Goal: Navigation & Orientation: Understand site structure

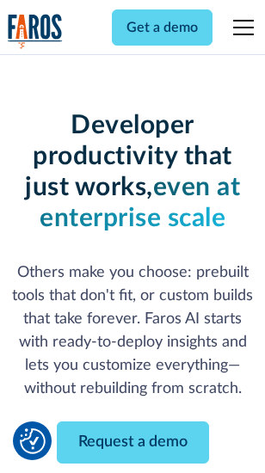
scroll to position [206, 0]
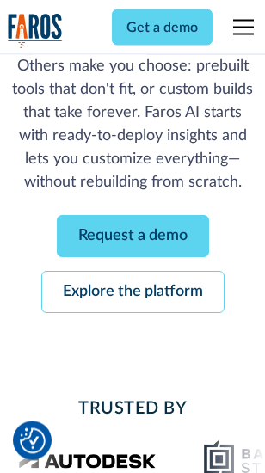
click at [133, 238] on link "Request a demo" at bounding box center [133, 237] width 152 height 42
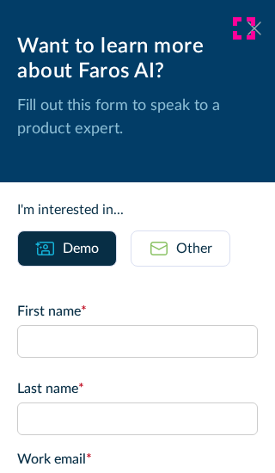
click at [248, 28] on icon at bounding box center [255, 28] width 14 height 13
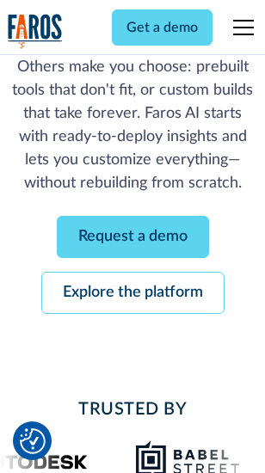
scroll to position [262, 0]
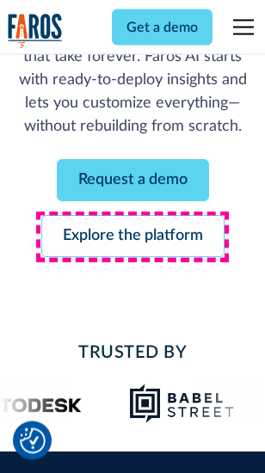
click at [133, 238] on link "Explore the platform" at bounding box center [132, 237] width 183 height 42
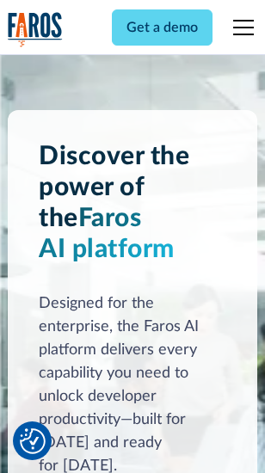
scroll to position [13112, 0]
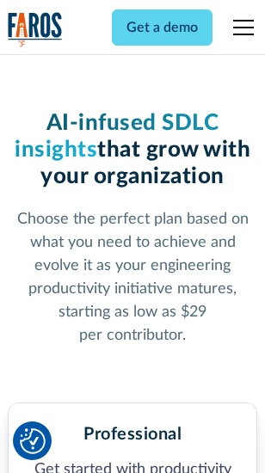
scroll to position [2728, 0]
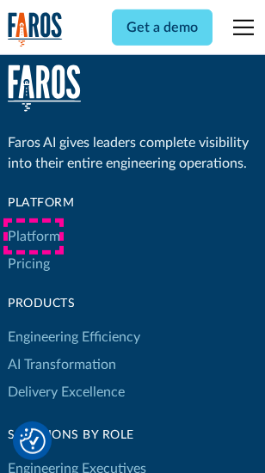
click at [34, 237] on link "Platform" at bounding box center [34, 237] width 53 height 28
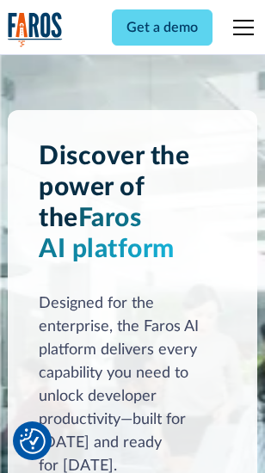
scroll to position [13665, 0]
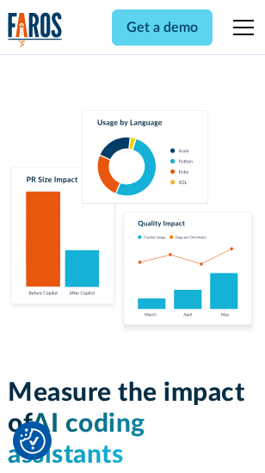
scroll to position [10746, 0]
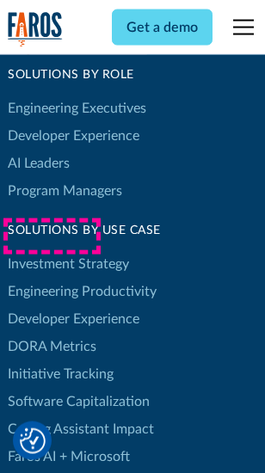
click at [52, 333] on link "DORA Metrics" at bounding box center [52, 347] width 89 height 28
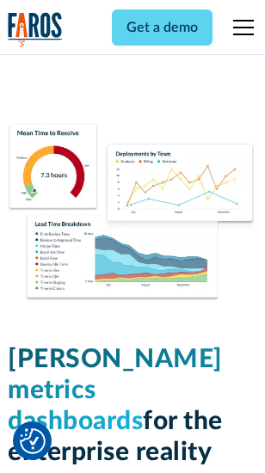
scroll to position [7621, 0]
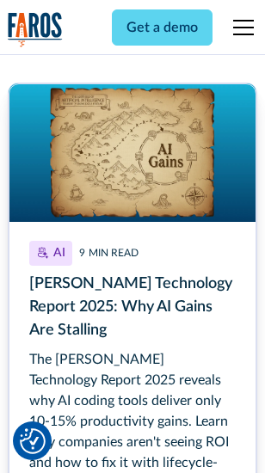
scroll to position [7916, 0]
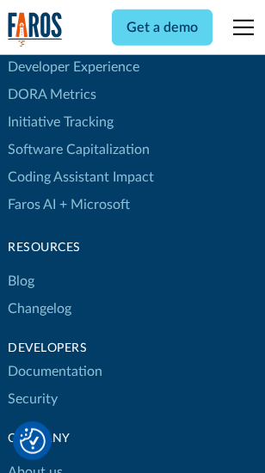
click at [40, 295] on link "Changelog" at bounding box center [40, 309] width 64 height 28
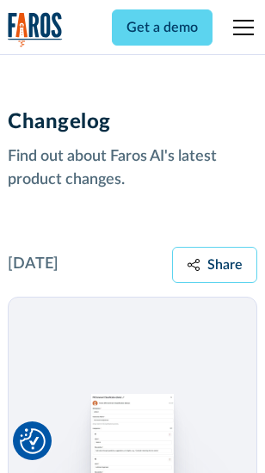
scroll to position [21107, 0]
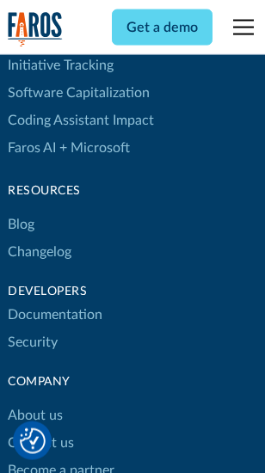
click at [34, 402] on link "About us" at bounding box center [35, 416] width 55 height 28
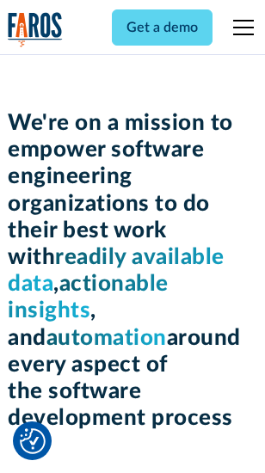
scroll to position [5953, 0]
